Goal: Register for event/course

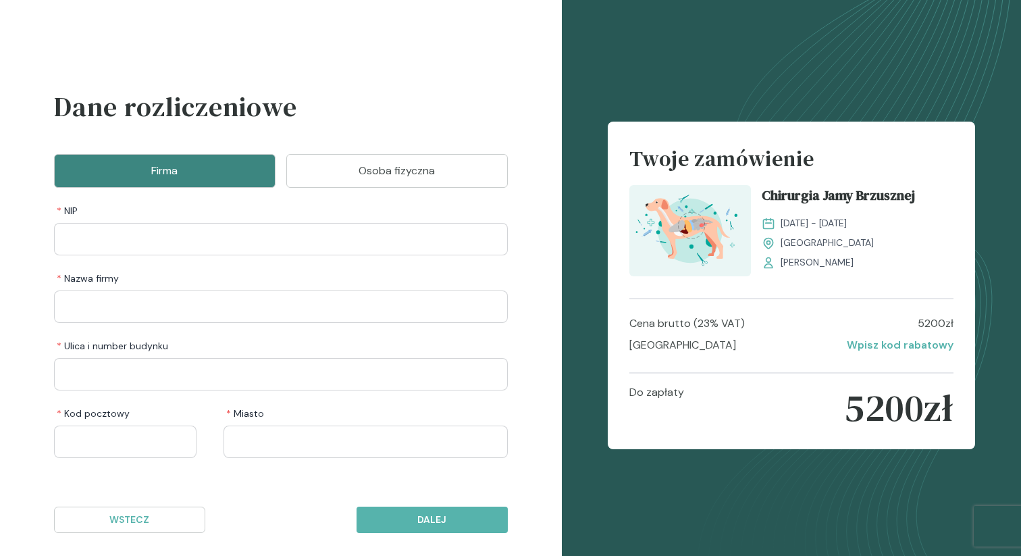
scroll to position [45, 0]
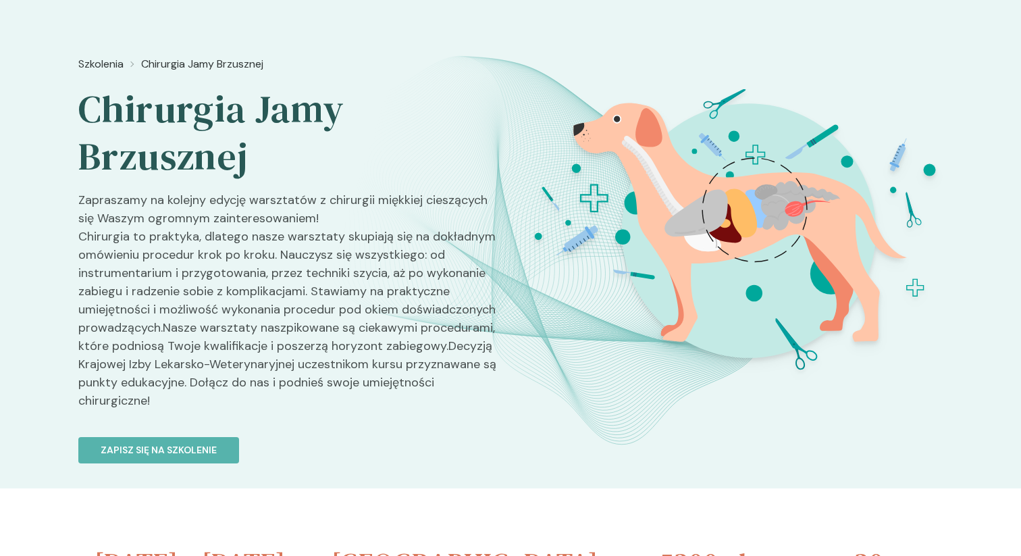
click at [76, 62] on div "Szkolenia Chirurgia Jamy Brzusznej Chirurgia Jamy Brzusznej Zapraszamy na kolej…" at bounding box center [510, 242] width 1021 height 491
click at [85, 62] on span "Szkolenia" at bounding box center [100, 64] width 45 height 16
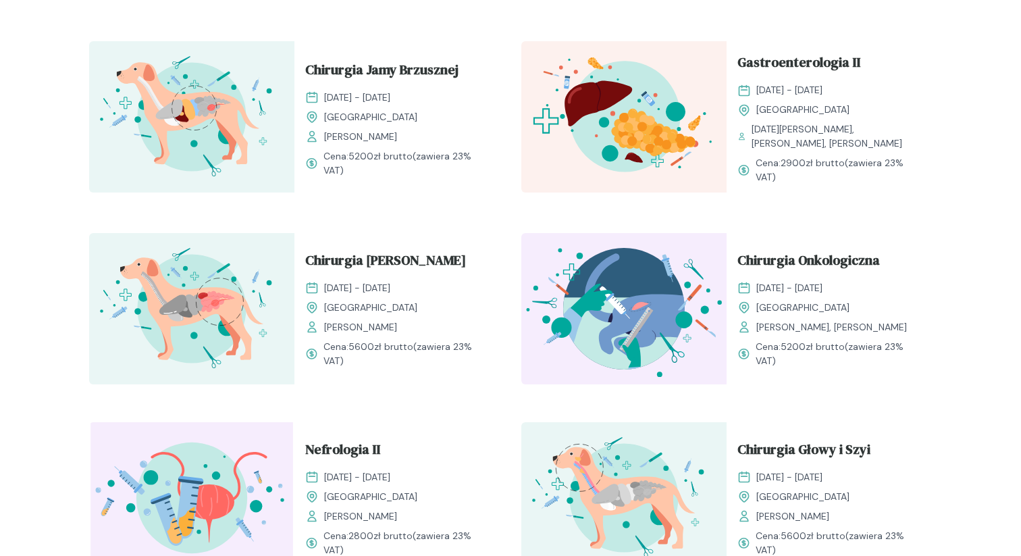
scroll to position [1451, 0]
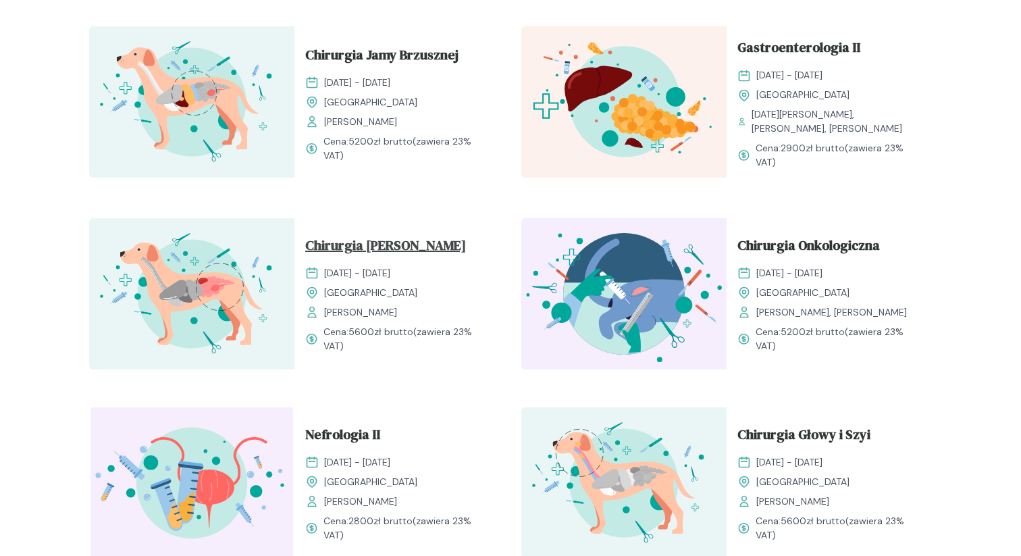
click at [382, 240] on span "Chirurgia Tyłobrzusza" at bounding box center [385, 248] width 161 height 26
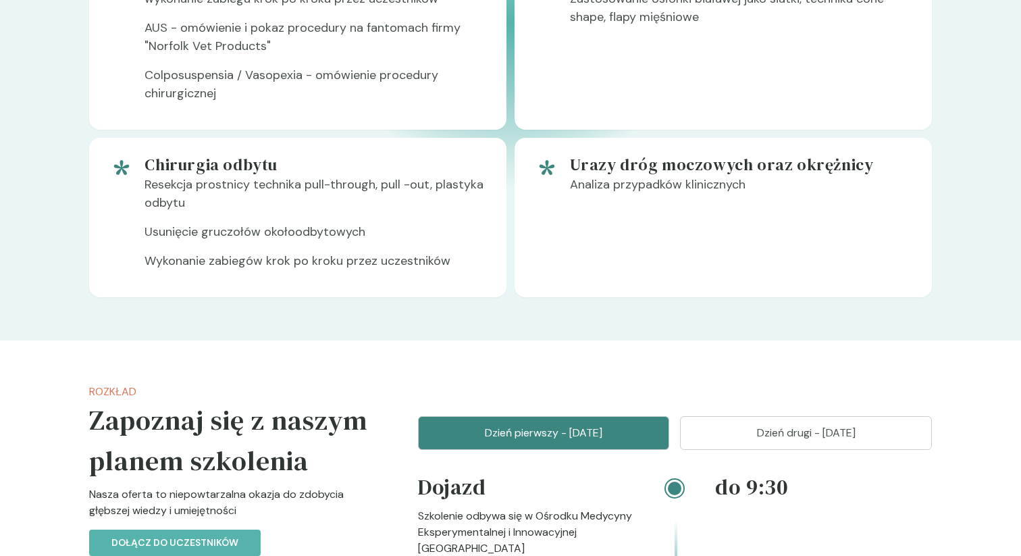
scroll to position [1262, 0]
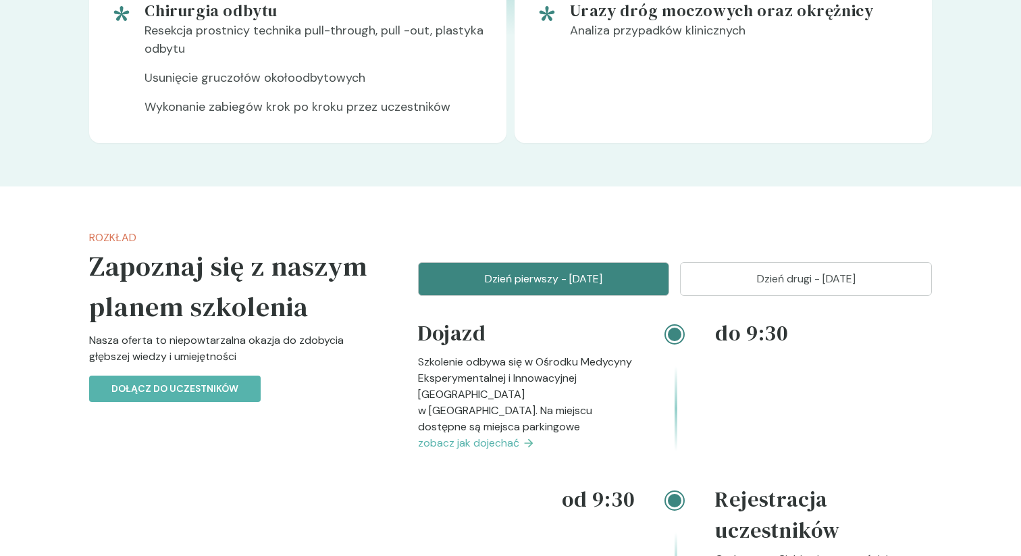
click at [779, 271] on p "Dzień drugi - 25 styczeń" at bounding box center [806, 279] width 218 height 16
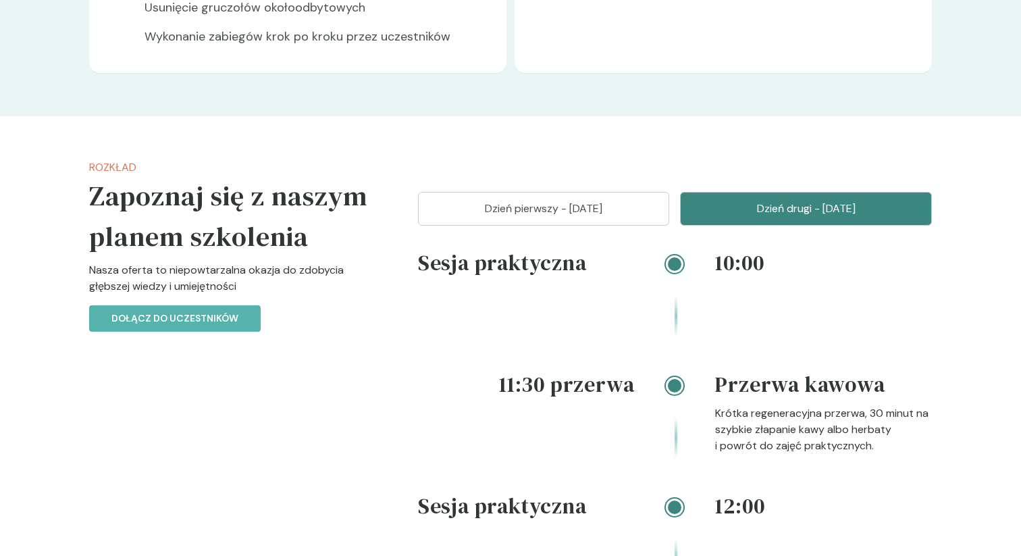
scroll to position [1082, 0]
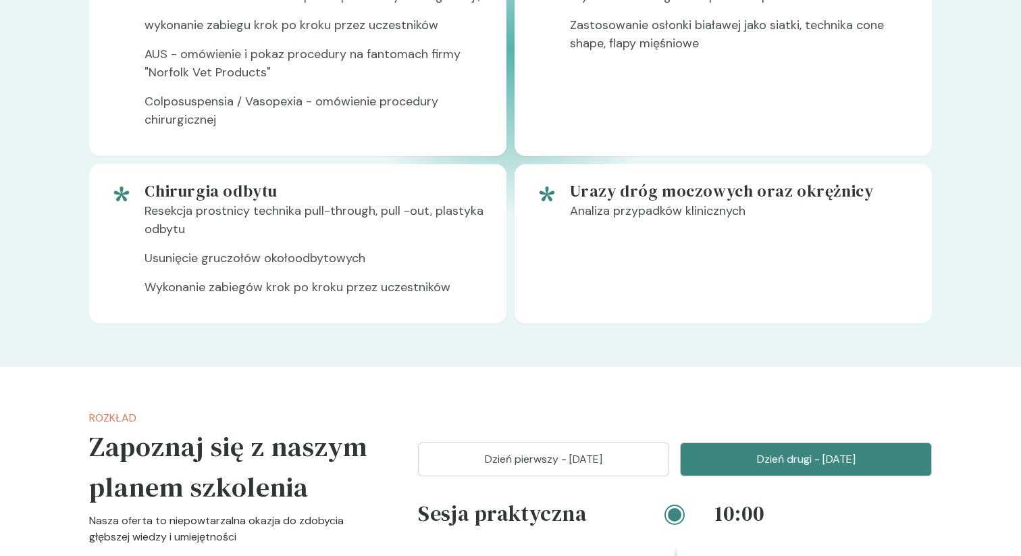
click at [535, 442] on button "Dzień pierwszy - 24 styczeń" at bounding box center [544, 459] width 252 height 34
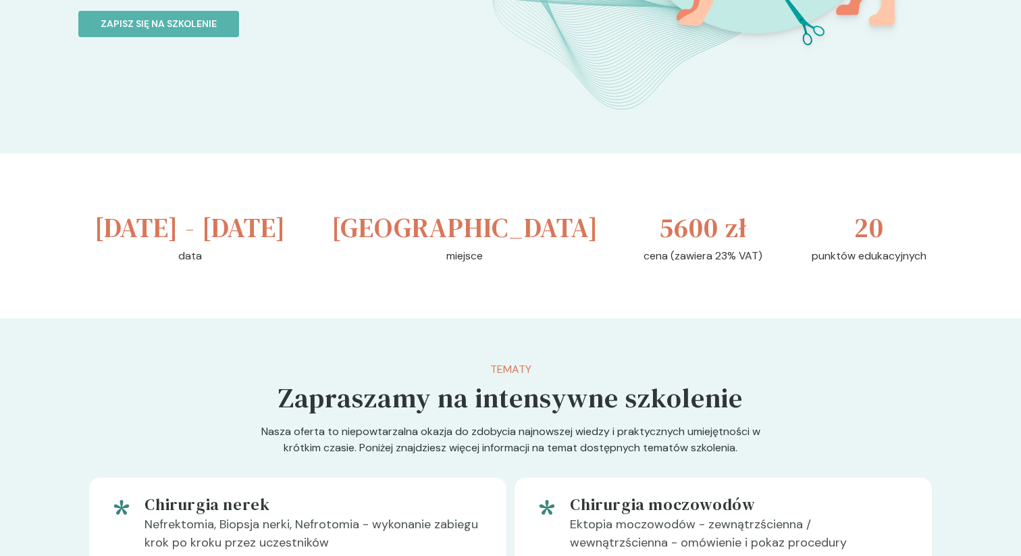
scroll to position [0, 0]
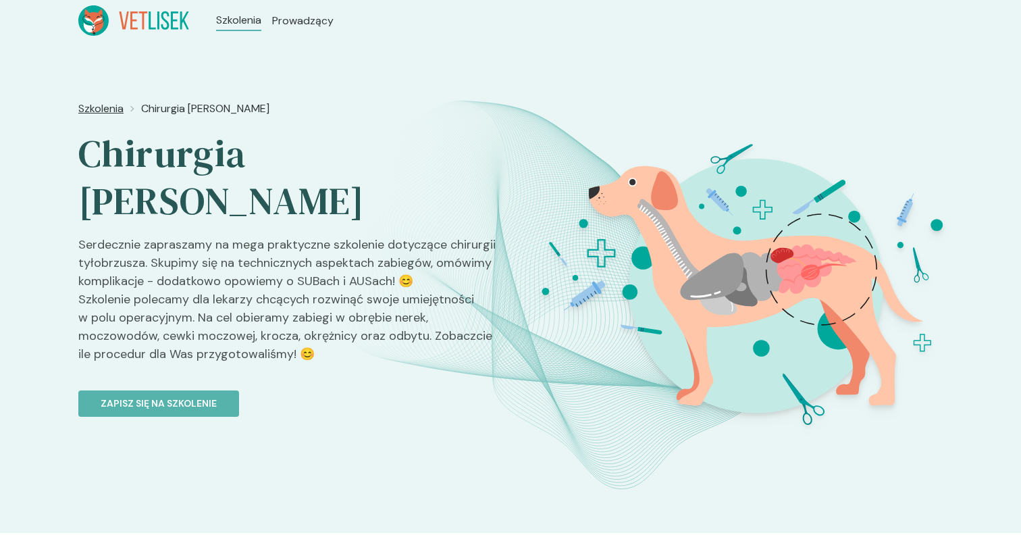
click at [112, 104] on span "Szkolenia" at bounding box center [100, 109] width 45 height 16
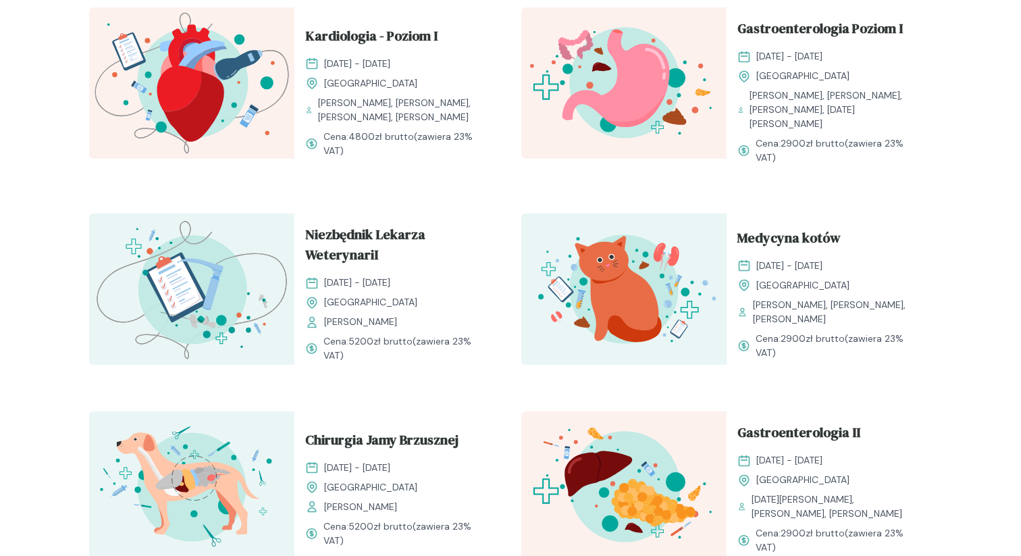
scroll to position [1214, 0]
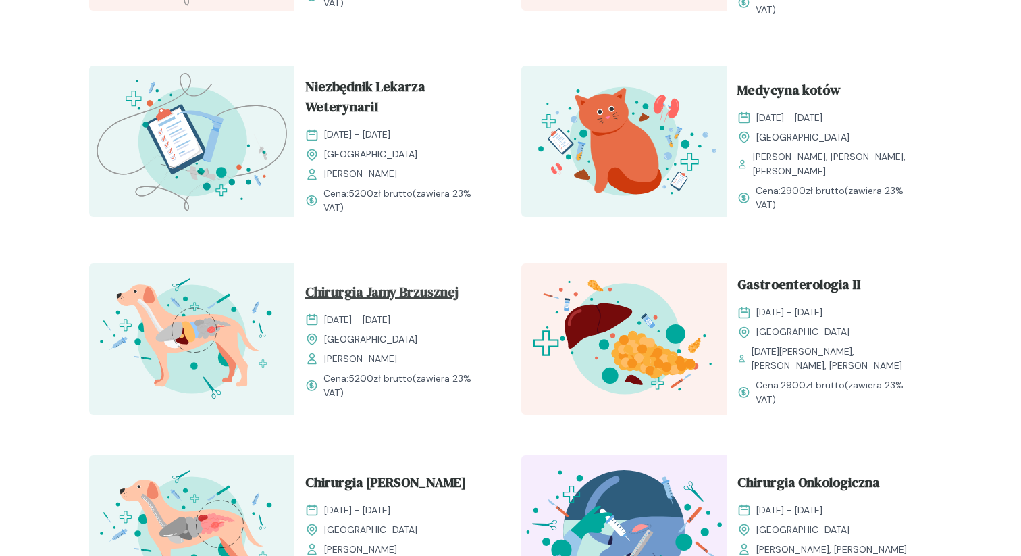
click at [437, 282] on span "Chirurgia Jamy Brzusznej" at bounding box center [381, 295] width 153 height 26
